Goal: Information Seeking & Learning: Learn about a topic

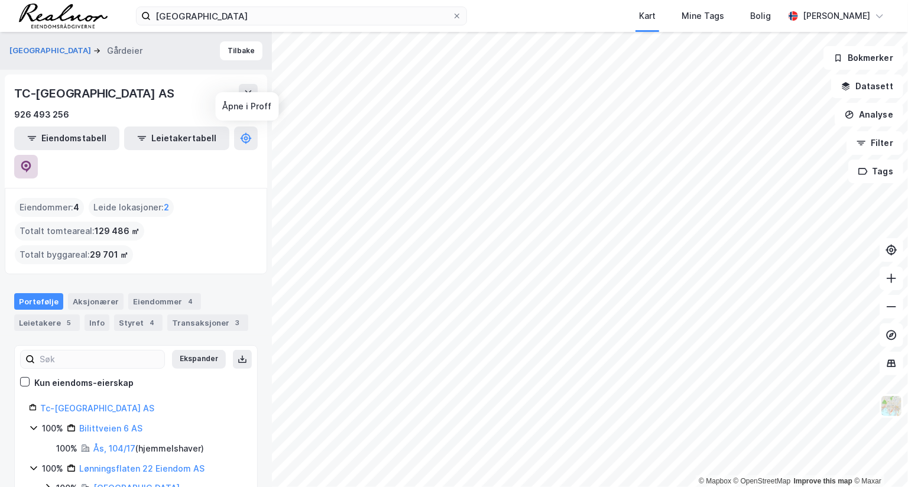
click at [32, 161] on icon at bounding box center [26, 167] width 12 height 12
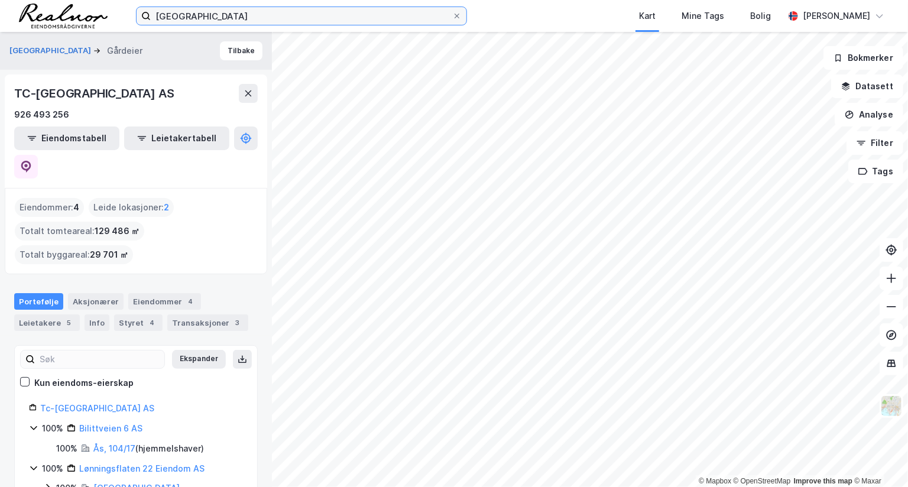
click at [184, 13] on input "[GEOGRAPHIC_DATA]" at bounding box center [302, 16] width 302 height 18
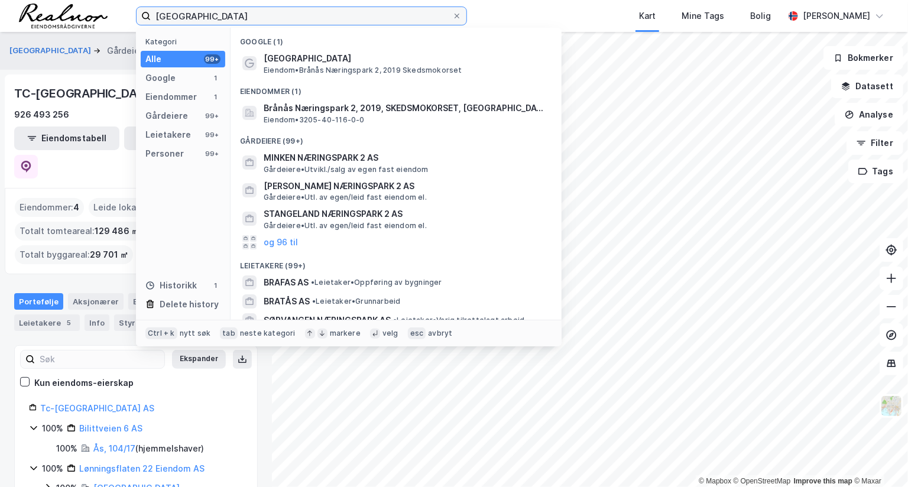
click at [184, 13] on input "[GEOGRAPHIC_DATA]" at bounding box center [302, 16] width 302 height 18
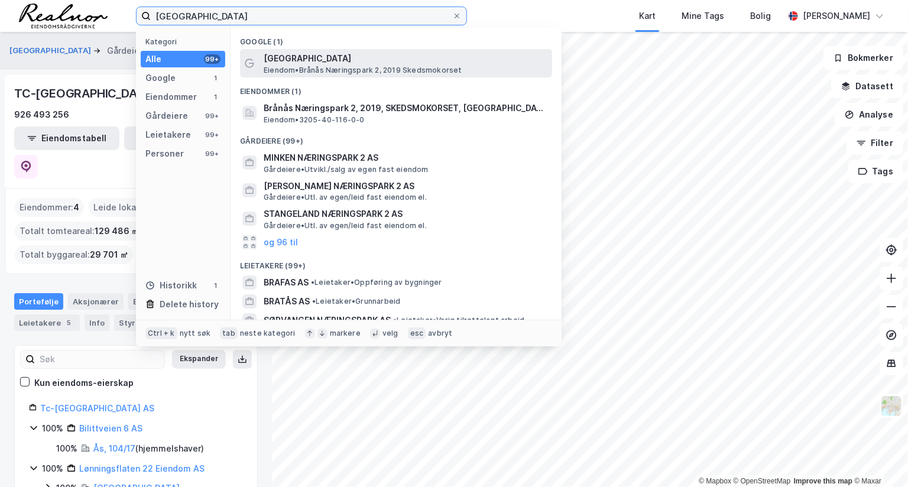
paste input "evikveien 535"
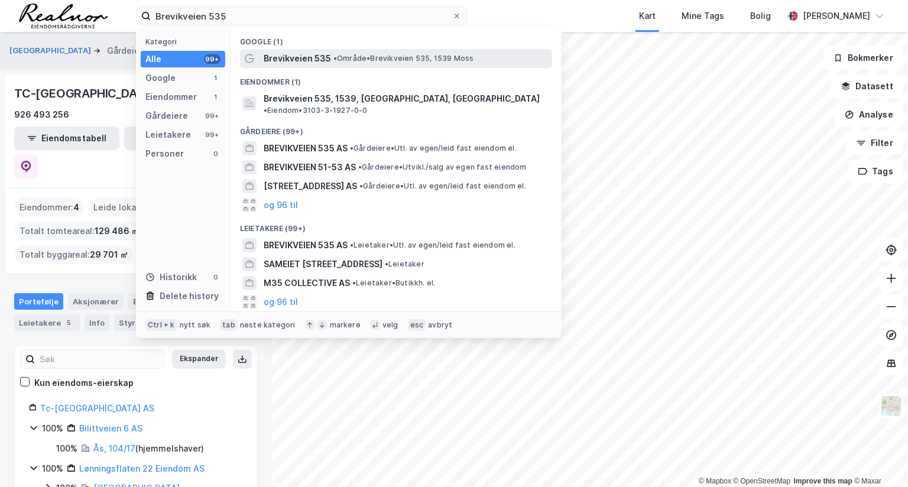
click at [337, 59] on span "•" at bounding box center [336, 58] width 4 height 9
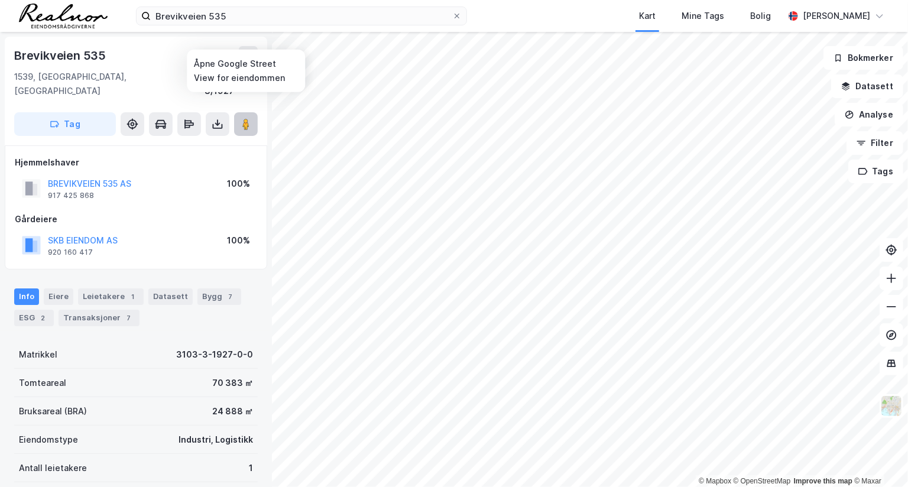
click at [251, 118] on icon at bounding box center [246, 124] width 12 height 12
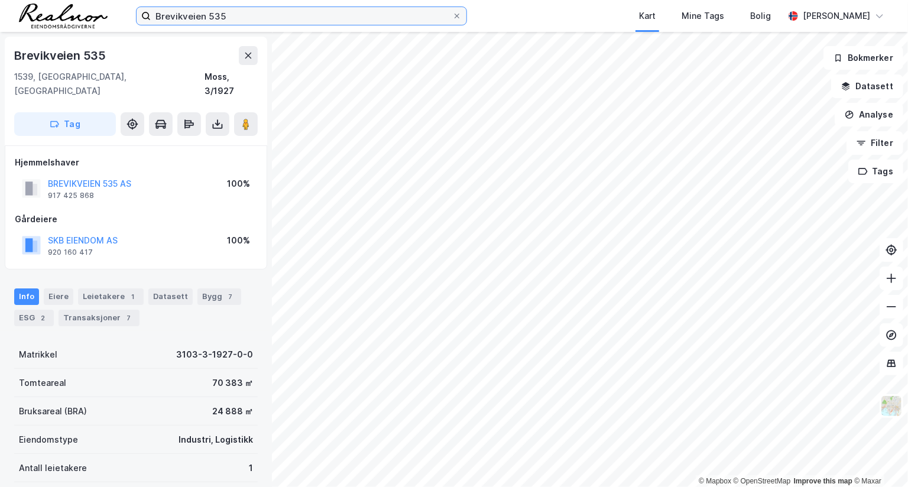
click at [201, 13] on input "Brevikveien 535" at bounding box center [302, 16] width 302 height 18
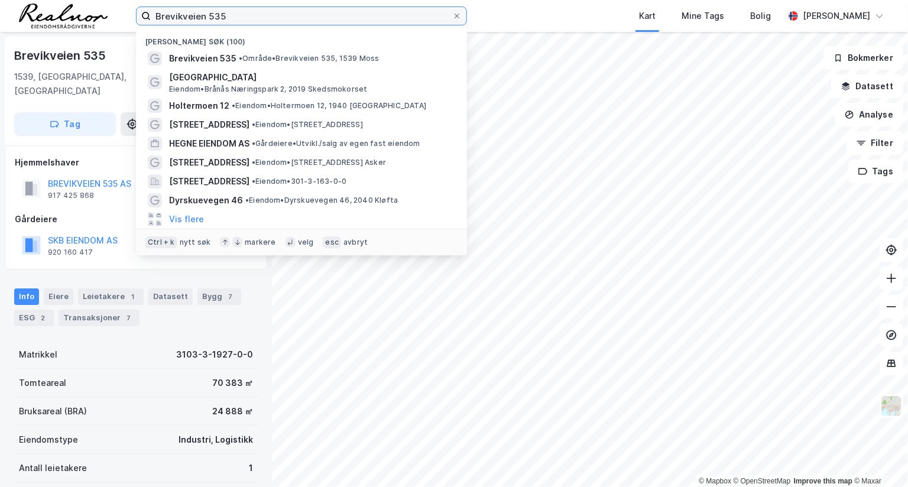
click at [201, 13] on input "Brevikveien 535" at bounding box center [302, 16] width 302 height 18
paste input "Orkidehøgda 3"
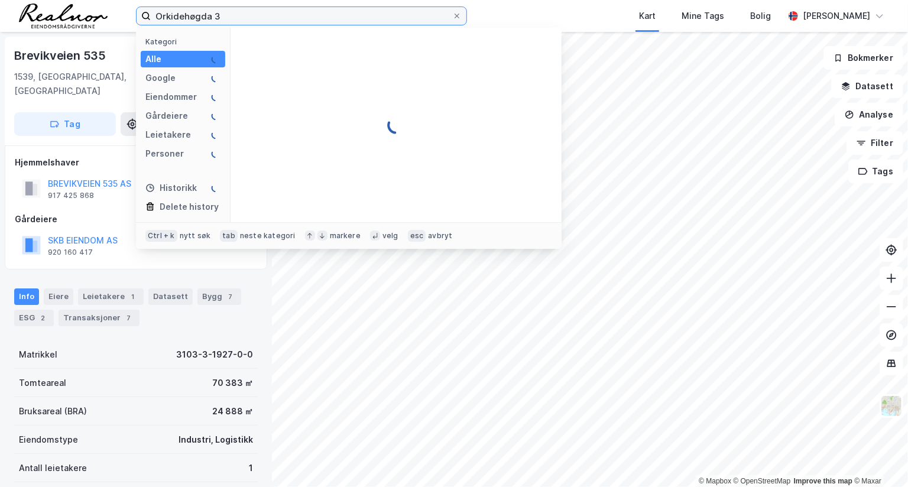
type input "Orkidehøgda 3"
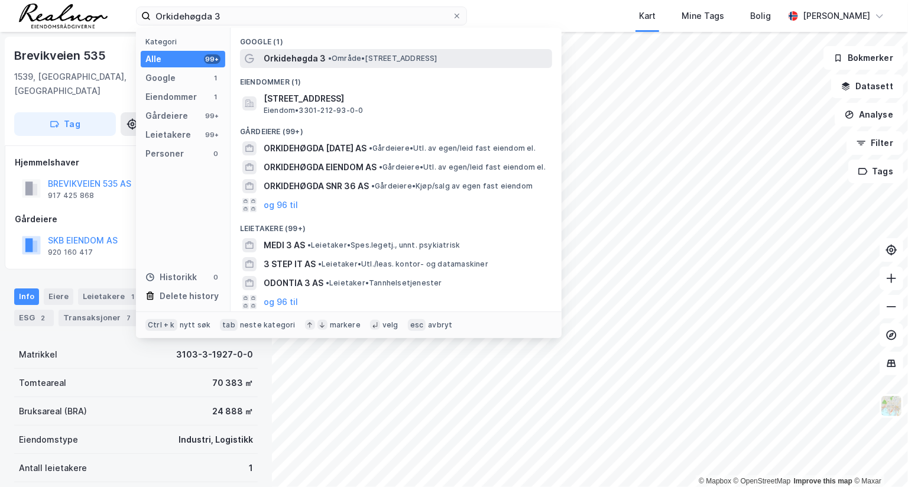
click at [341, 54] on span "• Område • [STREET_ADDRESS]" at bounding box center [382, 58] width 109 height 9
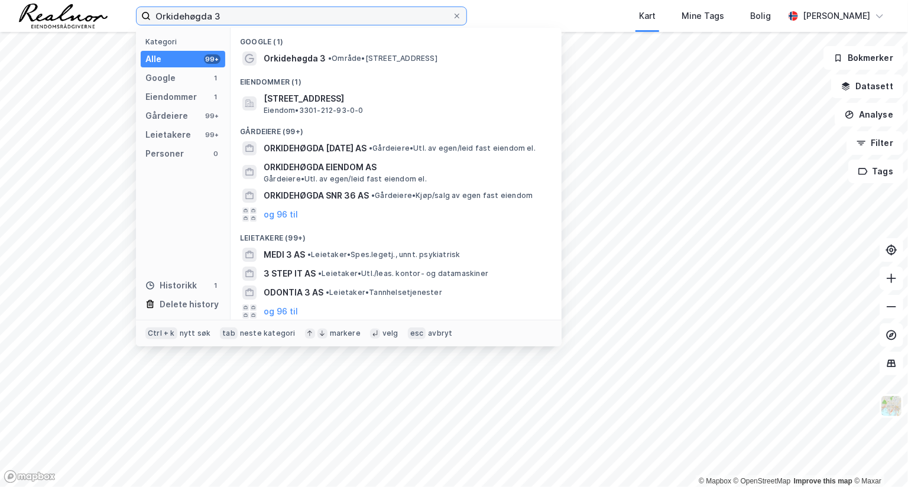
click at [258, 24] on input "Orkidehøgda 3" at bounding box center [302, 16] width 302 height 18
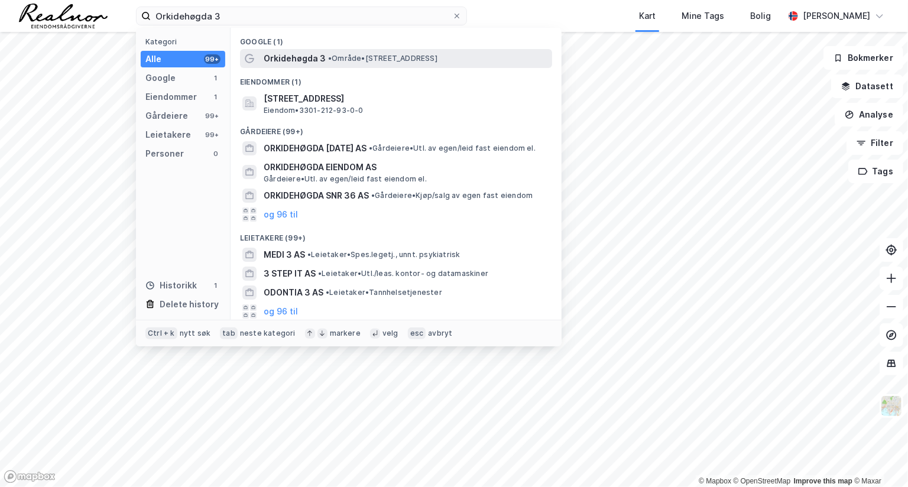
click at [297, 58] on span "Orkidehøgda 3" at bounding box center [295, 58] width 62 height 14
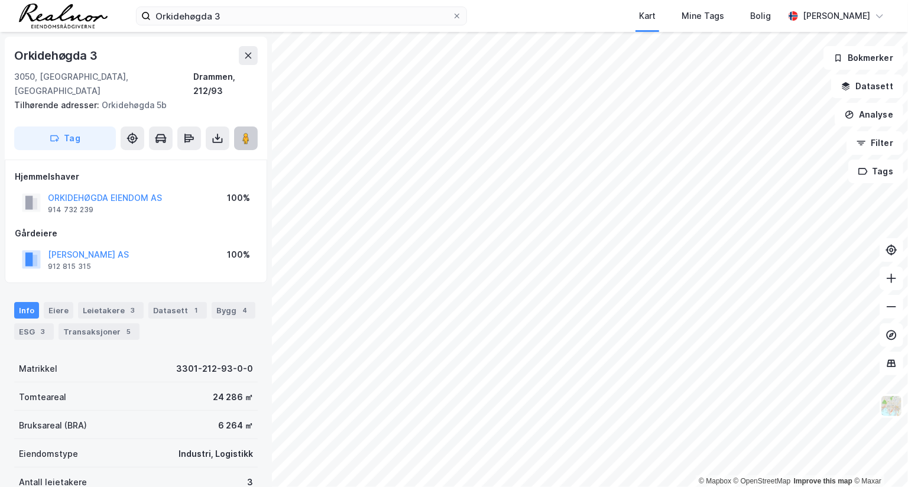
click at [248, 132] on image at bounding box center [245, 138] width 7 height 12
click at [884, 144] on button "Filter" at bounding box center [875, 143] width 57 height 24
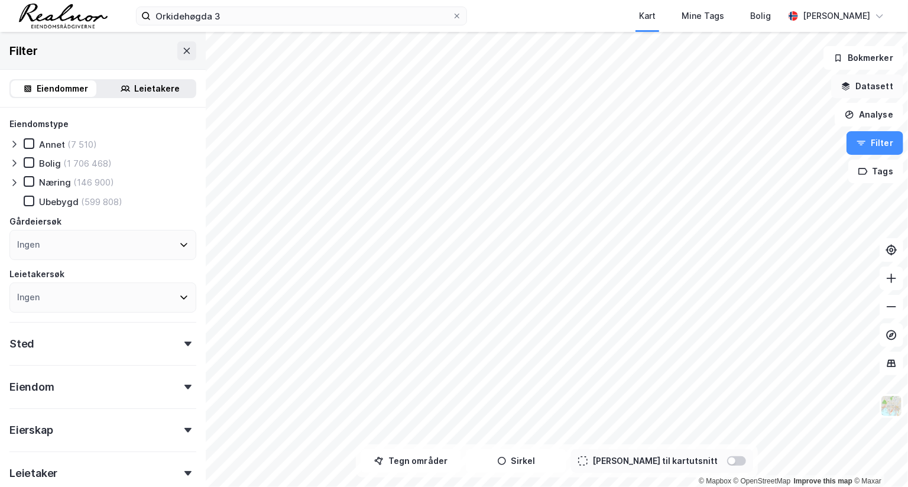
click at [875, 88] on button "Datasett" at bounding box center [867, 87] width 72 height 24
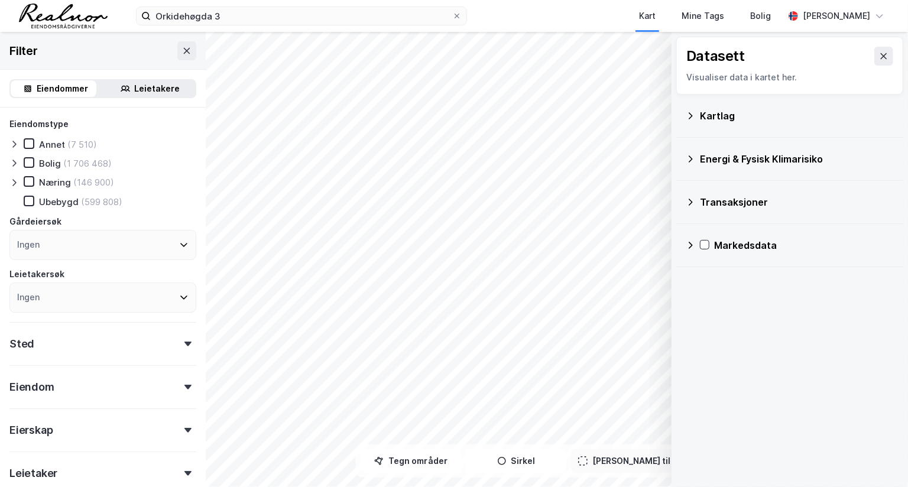
click at [692, 118] on icon at bounding box center [690, 115] width 9 height 9
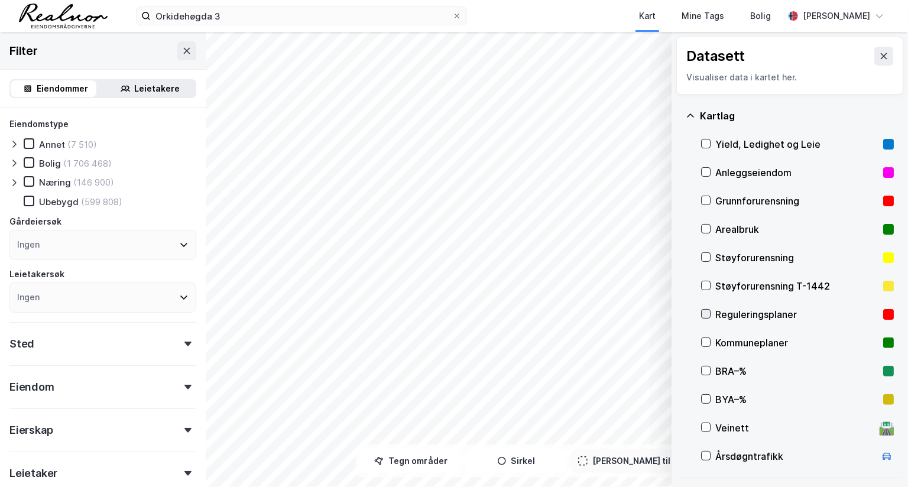
click at [704, 312] on icon at bounding box center [706, 314] width 8 height 8
click at [707, 312] on icon at bounding box center [706, 314] width 8 height 8
click at [710, 339] on icon at bounding box center [706, 342] width 8 height 8
click at [705, 340] on icon at bounding box center [706, 342] width 8 height 8
click at [708, 316] on icon at bounding box center [706, 314] width 8 height 8
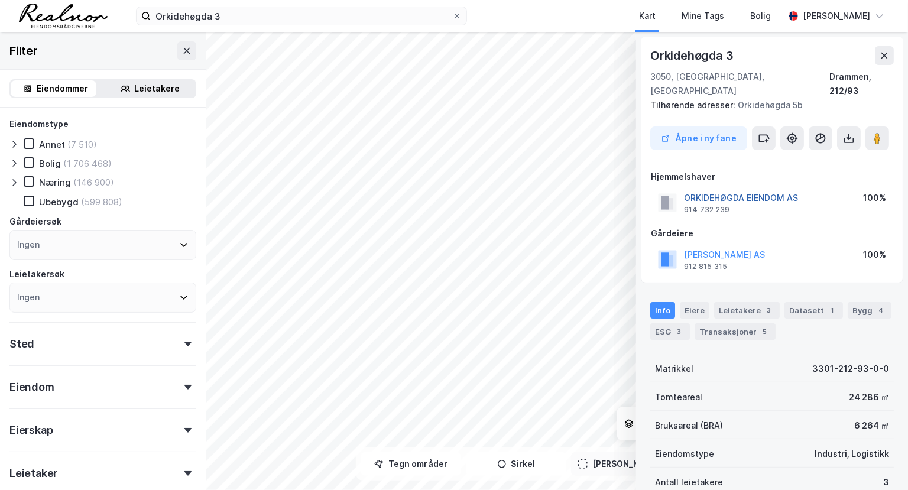
click at [0, 0] on button "ORKIDEHØGDA EIENDOM AS" at bounding box center [0, 0] width 0 height 0
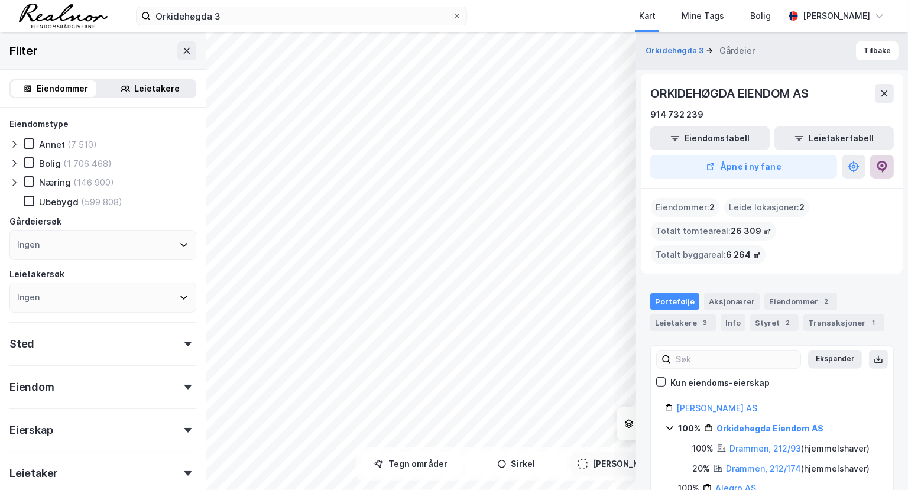
click at [879, 163] on icon at bounding box center [883, 167] width 10 height 12
